Goal: Transaction & Acquisition: Purchase product/service

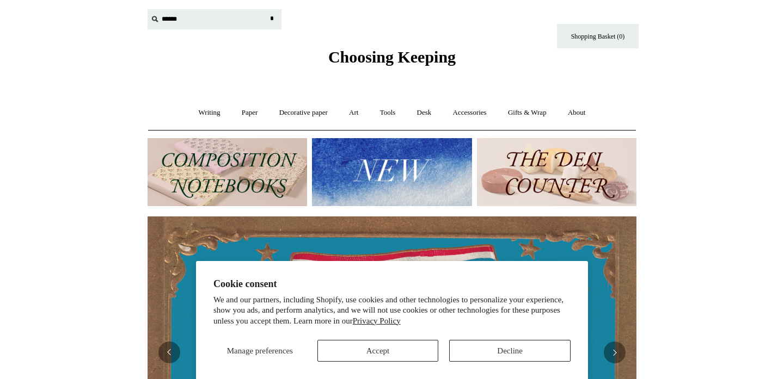
click at [163, 16] on input "text" at bounding box center [215, 19] width 134 height 20
type input "********"
click at [266, 9] on input "*" at bounding box center [271, 18] width 11 height 19
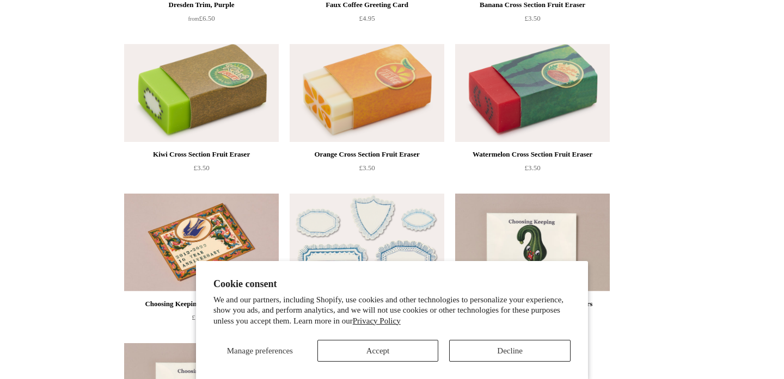
scroll to position [2720, 0]
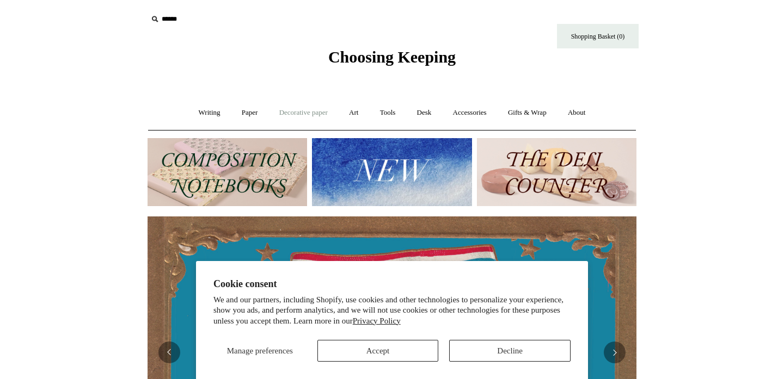
click at [315, 119] on link "Decorative paper +" at bounding box center [303, 113] width 68 height 29
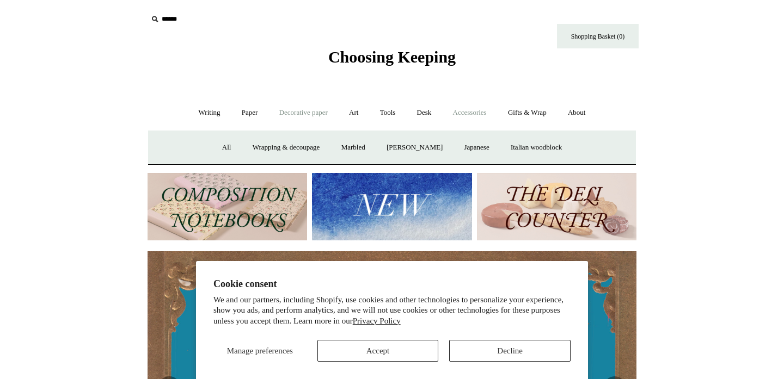
click at [468, 121] on link "Accessories +" at bounding box center [469, 113] width 53 height 29
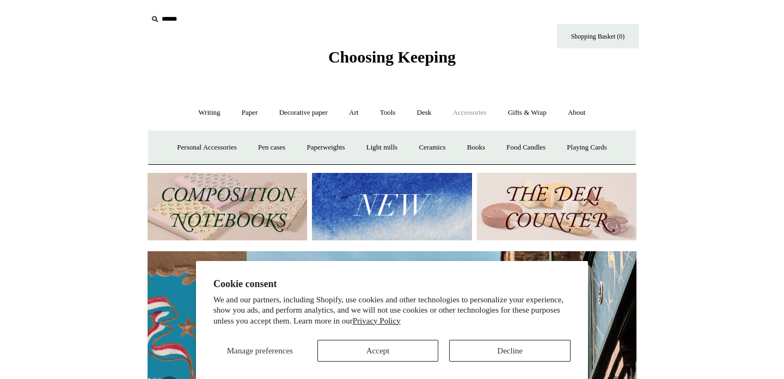
scroll to position [0, 489]
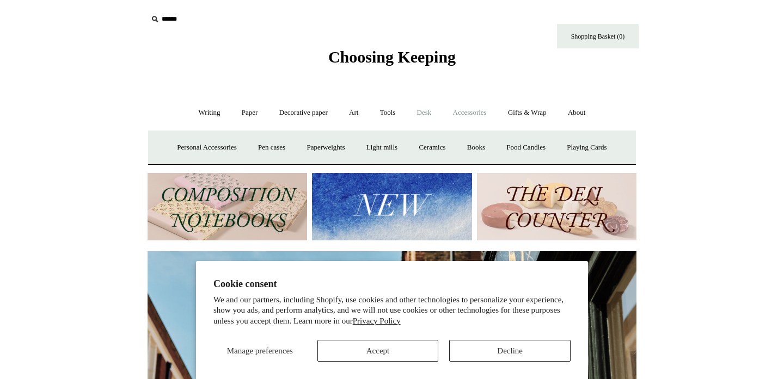
click at [427, 114] on link "Desk +" at bounding box center [424, 113] width 34 height 29
click at [390, 110] on link "Tools +" at bounding box center [387, 113] width 35 height 29
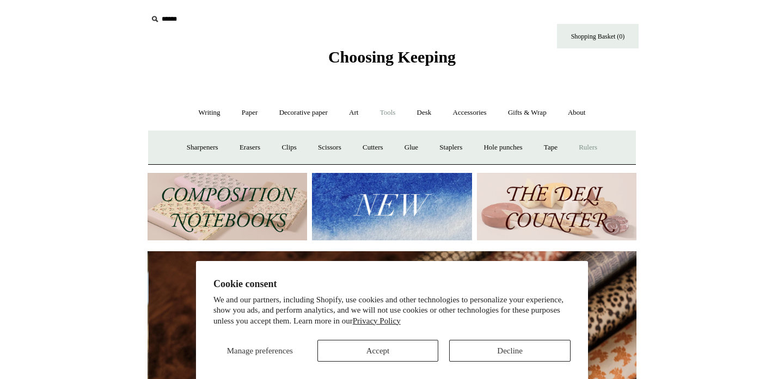
scroll to position [0, 978]
click at [398, 114] on link "Tools -" at bounding box center [387, 113] width 35 height 29
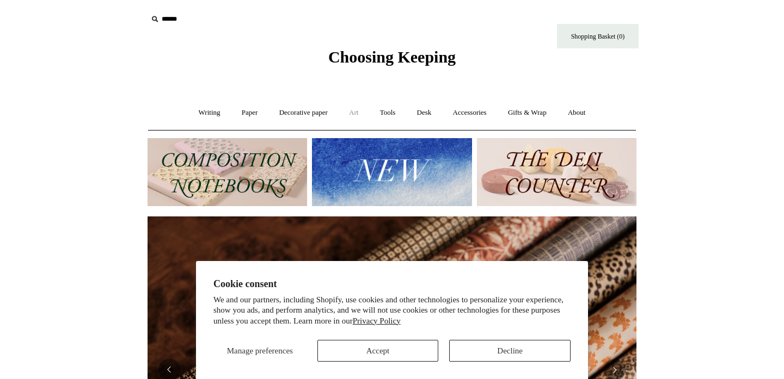
click at [367, 108] on link "Art +" at bounding box center [353, 113] width 29 height 29
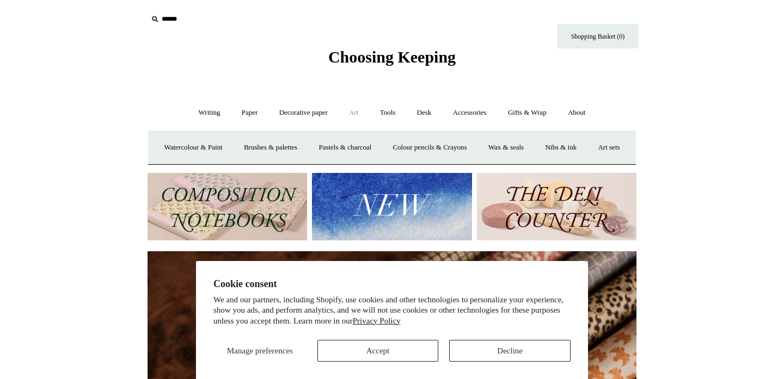
click at [165, 17] on input "text" at bounding box center [215, 19] width 134 height 20
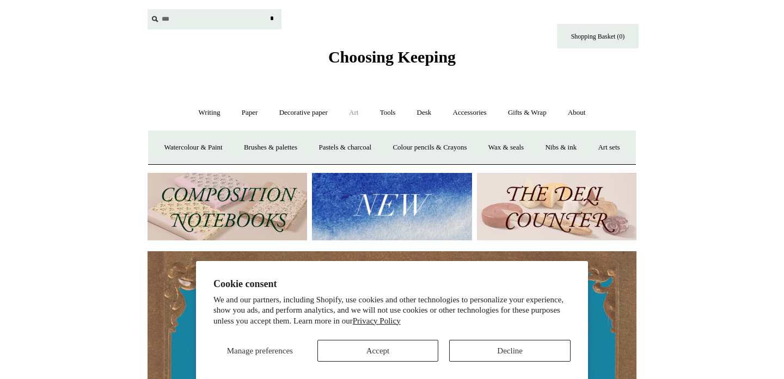
scroll to position [0, 0]
type input "*******"
click at [266, 9] on input "*" at bounding box center [271, 18] width 11 height 19
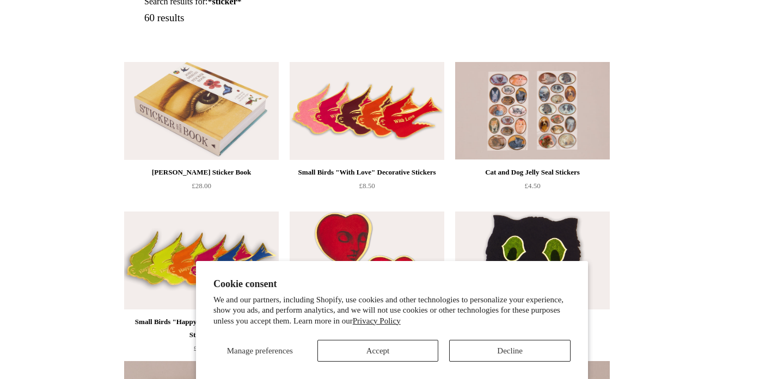
scroll to position [167, 0]
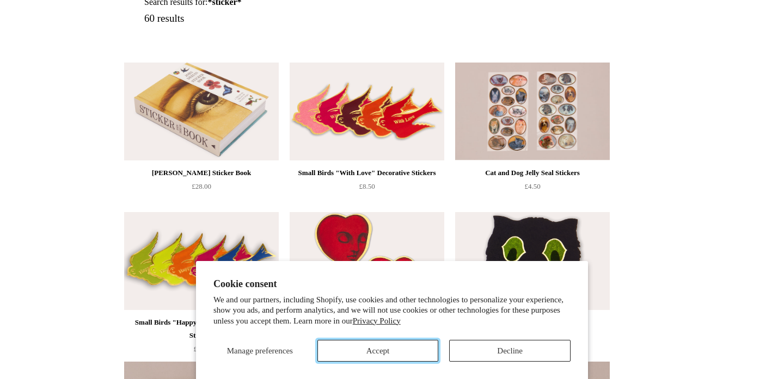
click at [383, 360] on button "Accept" at bounding box center [377, 351] width 121 height 22
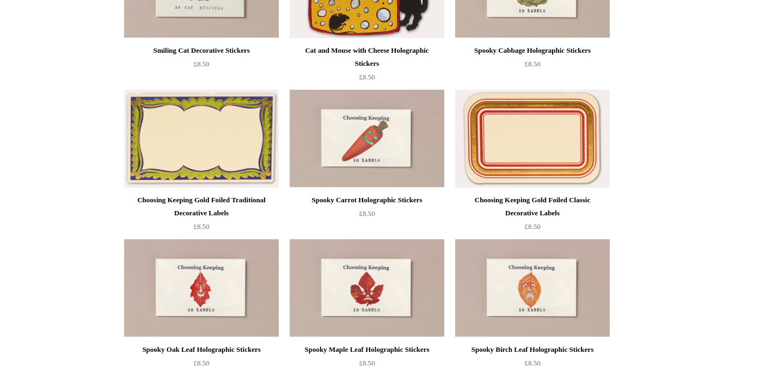
scroll to position [0, 0]
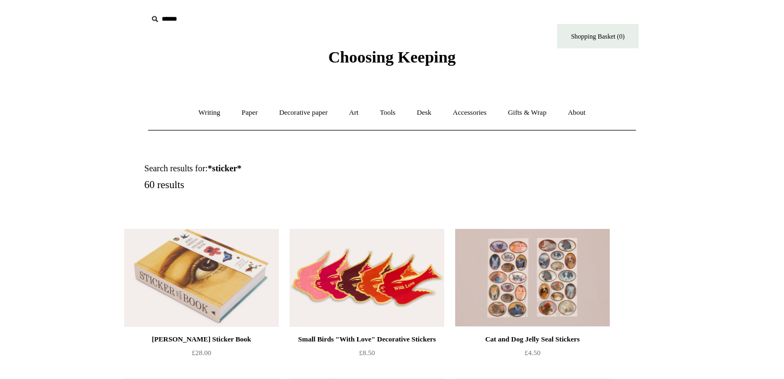
click at [416, 67] on div "Choosing Keeping" at bounding box center [392, 33] width 544 height 67
click at [433, 36] on div "Choosing Keeping" at bounding box center [392, 33] width 544 height 67
click at [433, 53] on span "Choosing Keeping" at bounding box center [391, 57] width 127 height 18
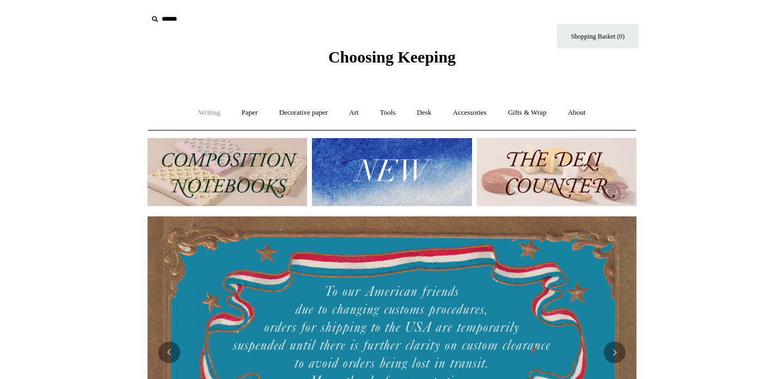
click at [199, 116] on link "Writing +" at bounding box center [209, 113] width 41 height 29
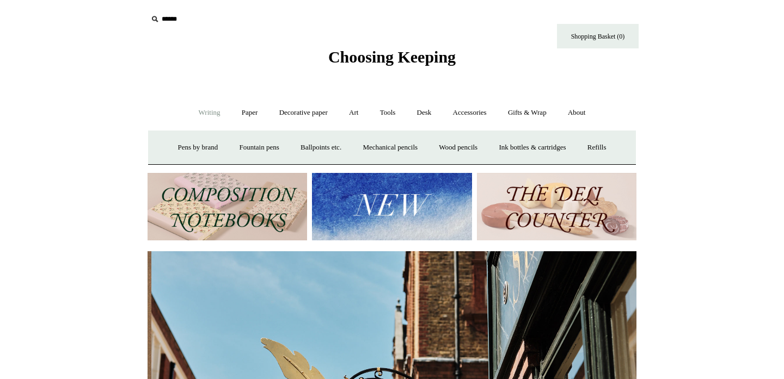
scroll to position [0, 489]
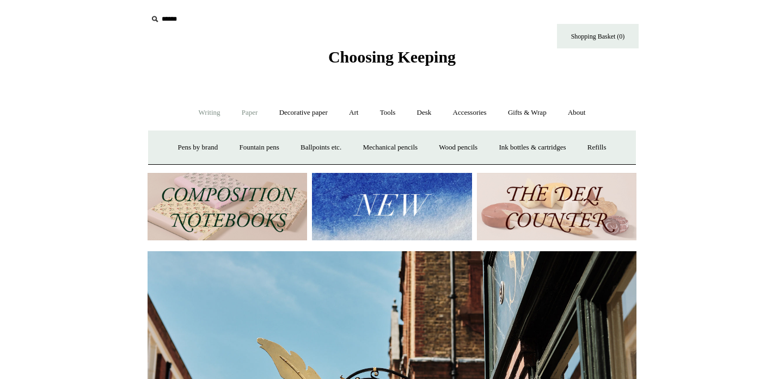
click at [249, 110] on link "Paper +" at bounding box center [250, 113] width 36 height 29
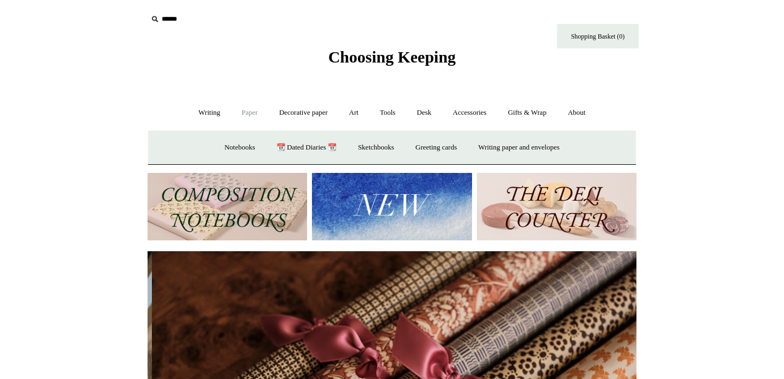
scroll to position [0, 978]
